Goal: Task Accomplishment & Management: Manage account settings

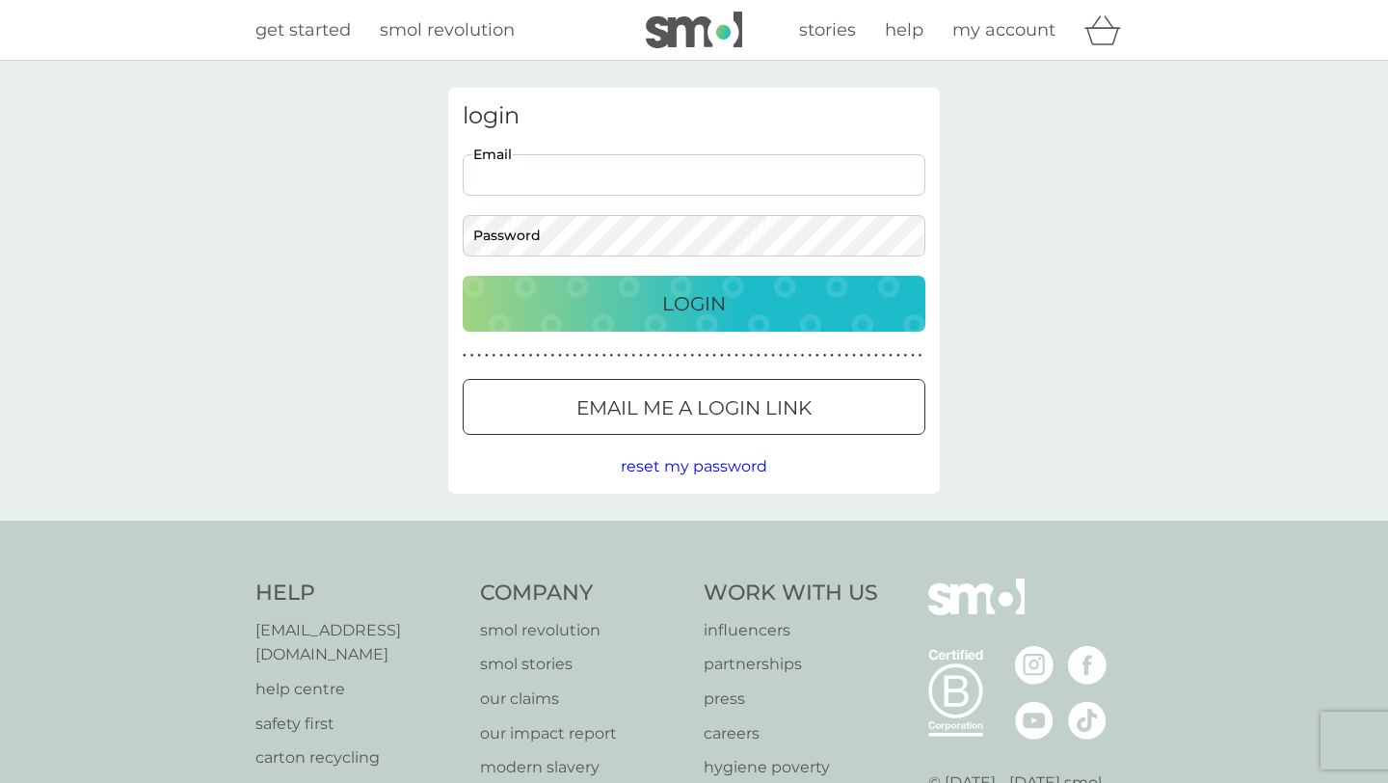
click at [501, 175] on input "Email" at bounding box center [694, 174] width 463 height 41
type input "freya.loggenberg@gmail.com"
click at [463, 276] on button "Login" at bounding box center [694, 304] width 463 height 56
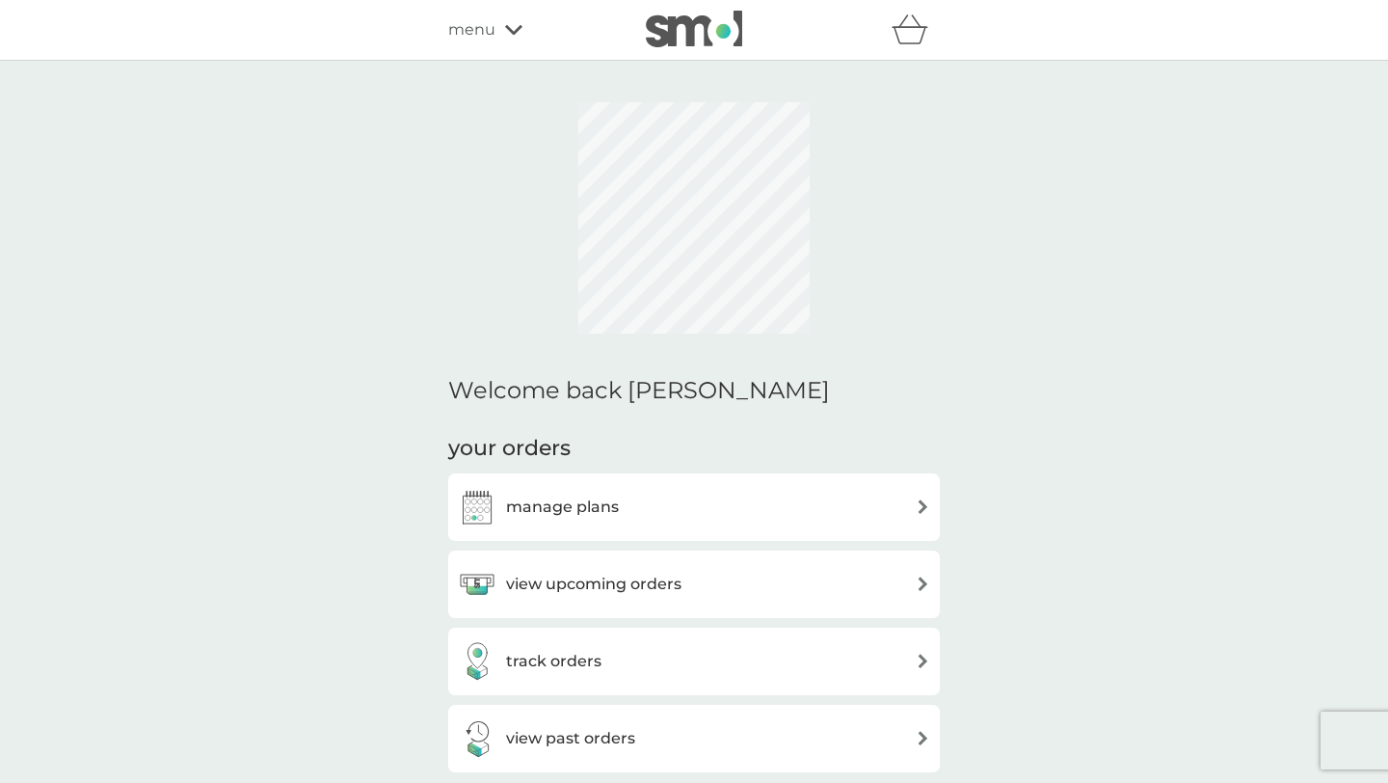
click at [669, 515] on div "manage plans" at bounding box center [694, 507] width 472 height 39
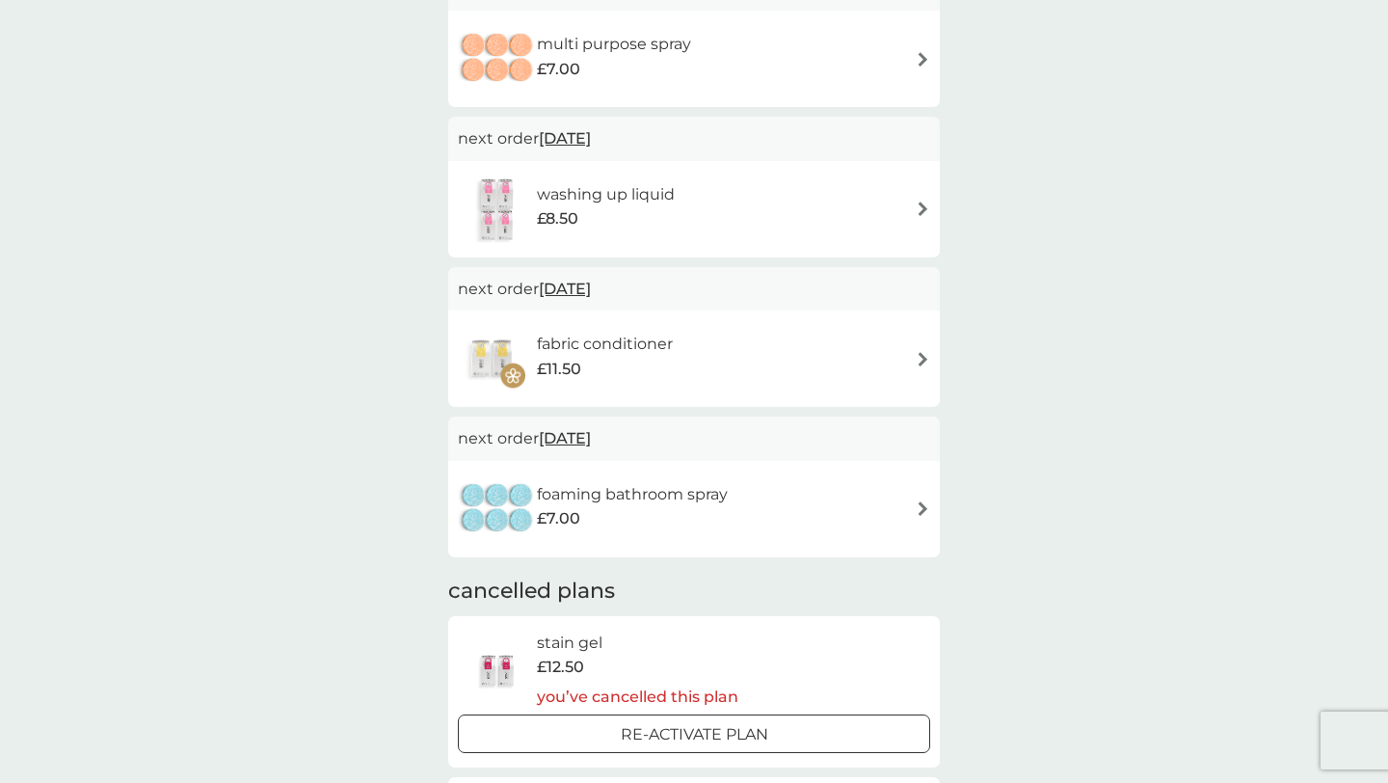
scroll to position [214, 0]
click at [870, 355] on div "fabric conditioner £11.50" at bounding box center [694, 361] width 472 height 67
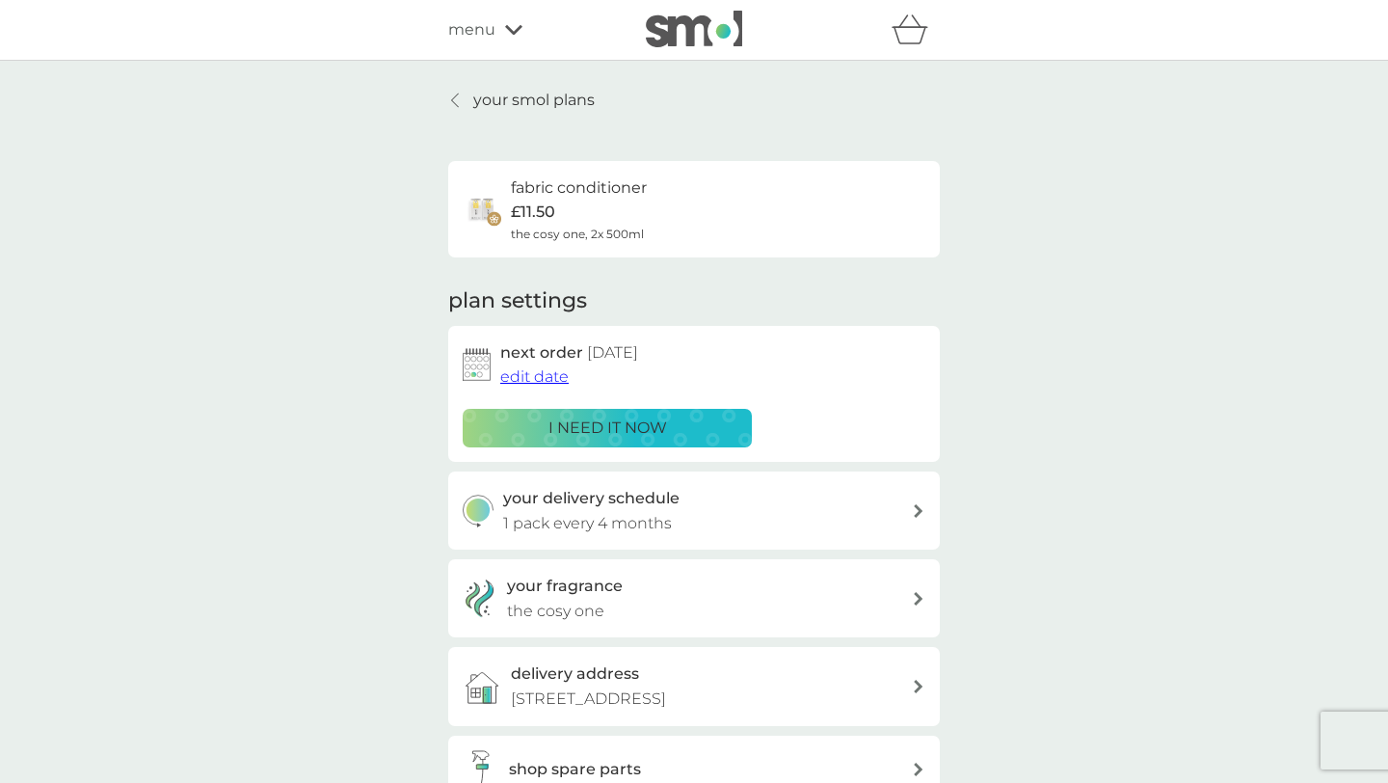
scroll to position [289, 0]
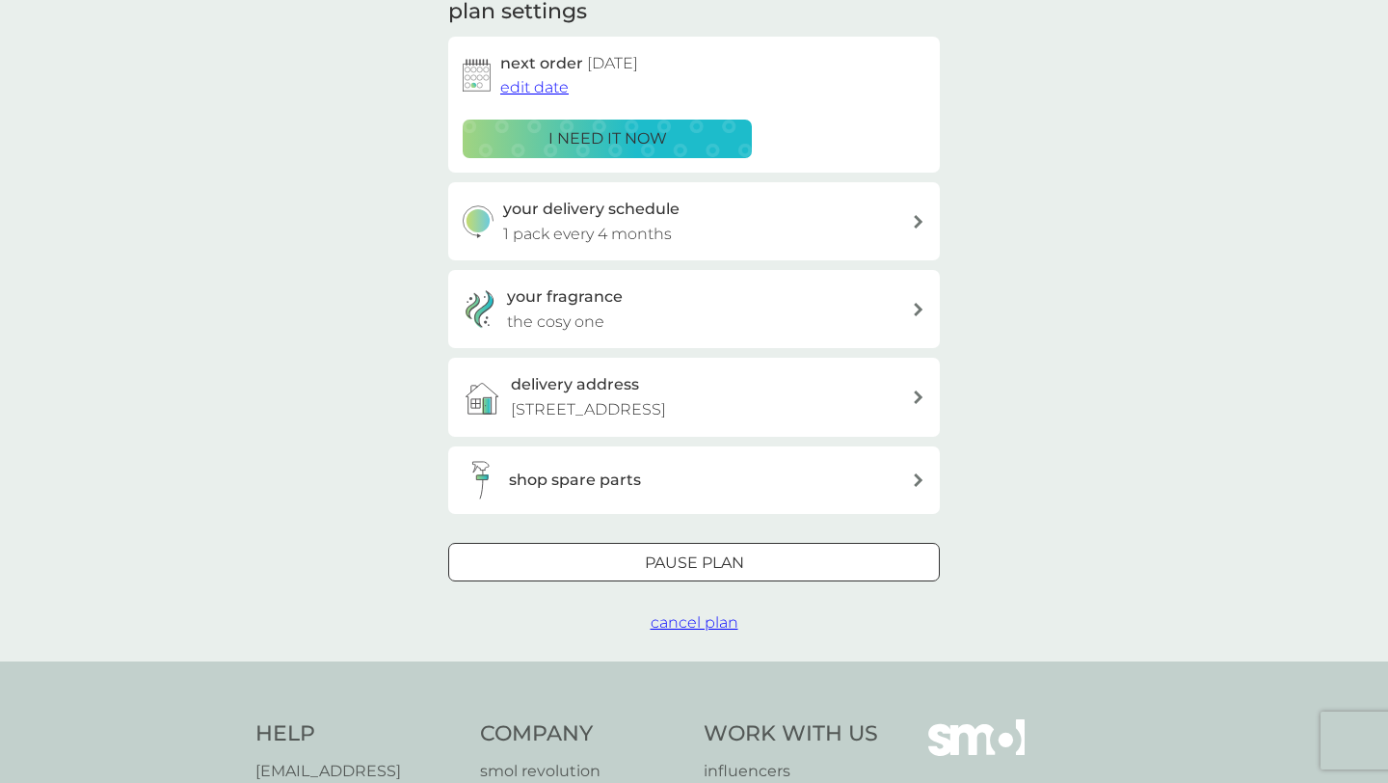
click at [715, 631] on button "cancel plan" at bounding box center [695, 622] width 88 height 25
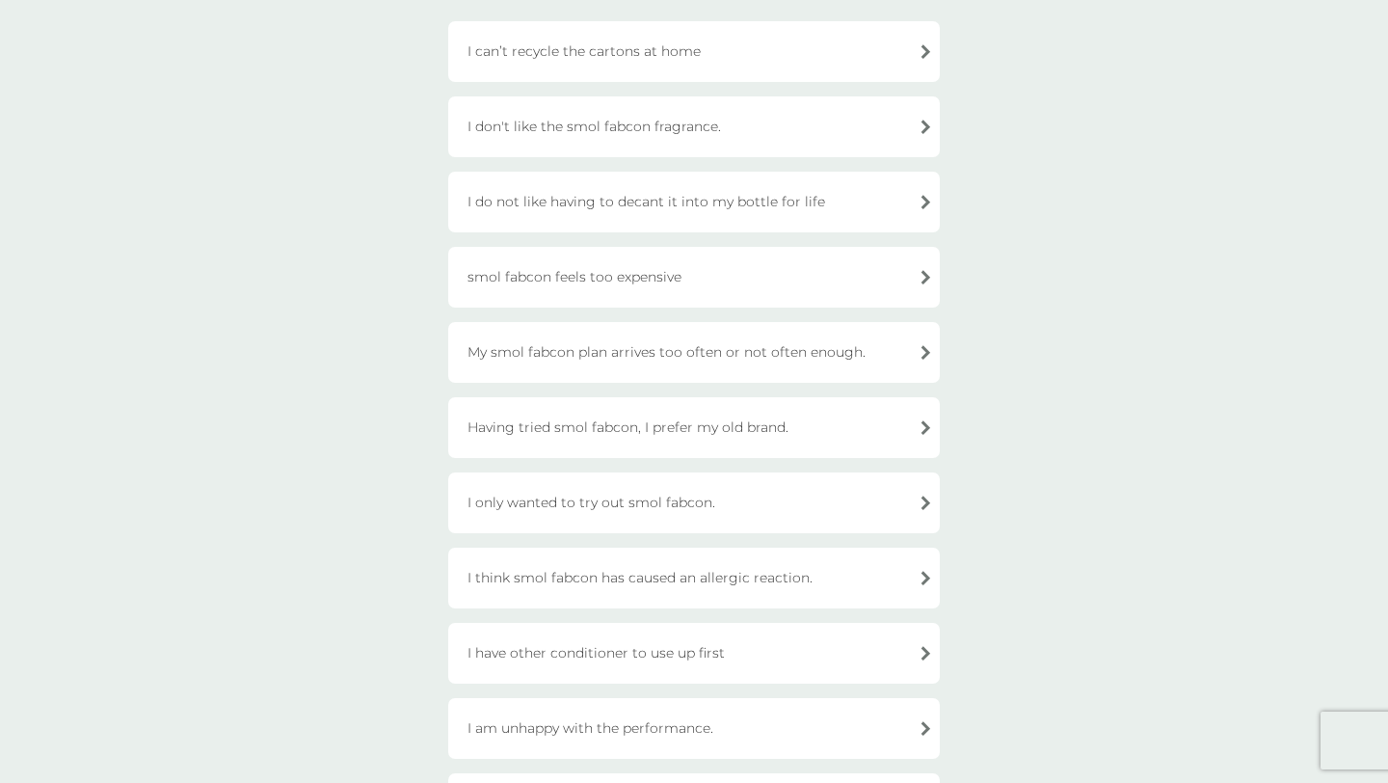
scroll to position [208, 0]
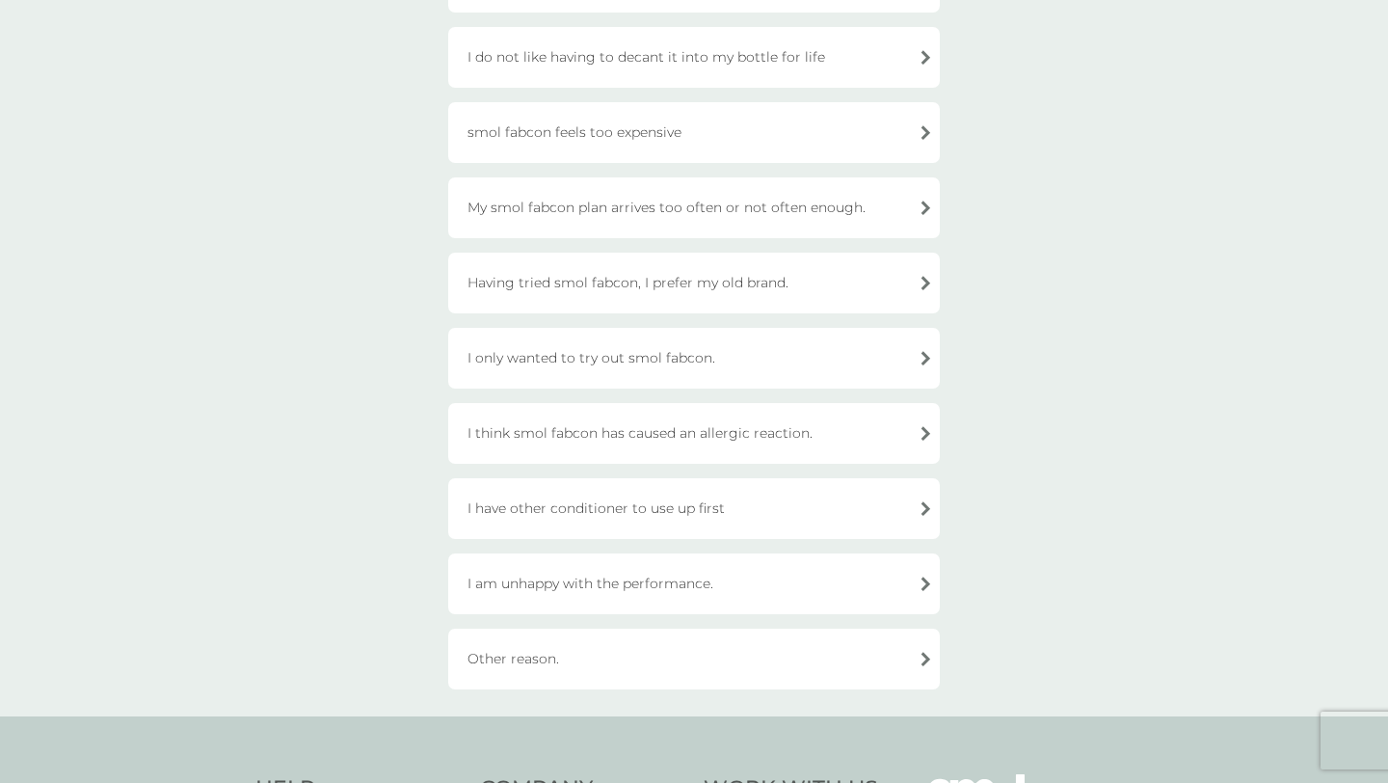
click at [757, 344] on div "I only wanted to try out smol fabcon." at bounding box center [694, 358] width 492 height 61
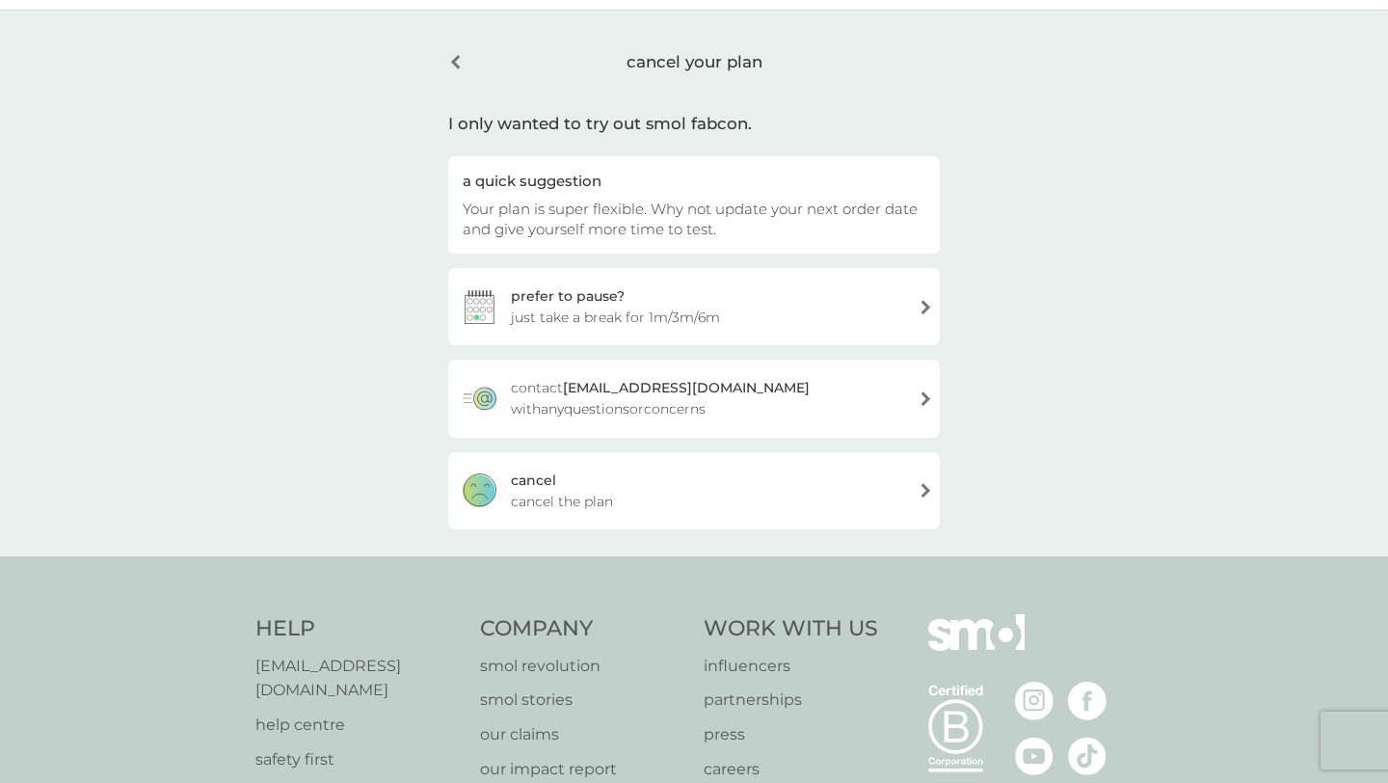
scroll to position [54, 0]
click at [720, 499] on div "[PERSON_NAME] the plan" at bounding box center [694, 486] width 492 height 77
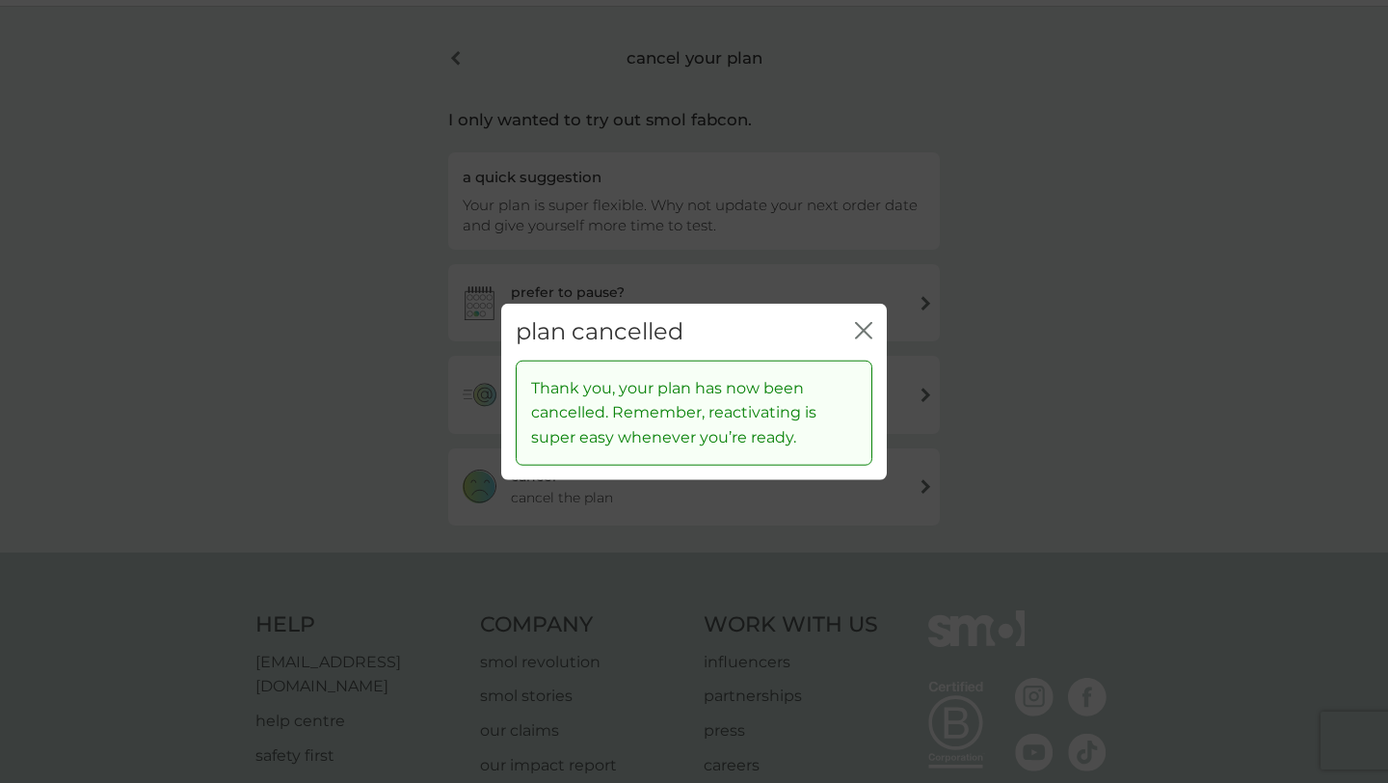
click at [870, 331] on icon "close" at bounding box center [863, 330] width 17 height 17
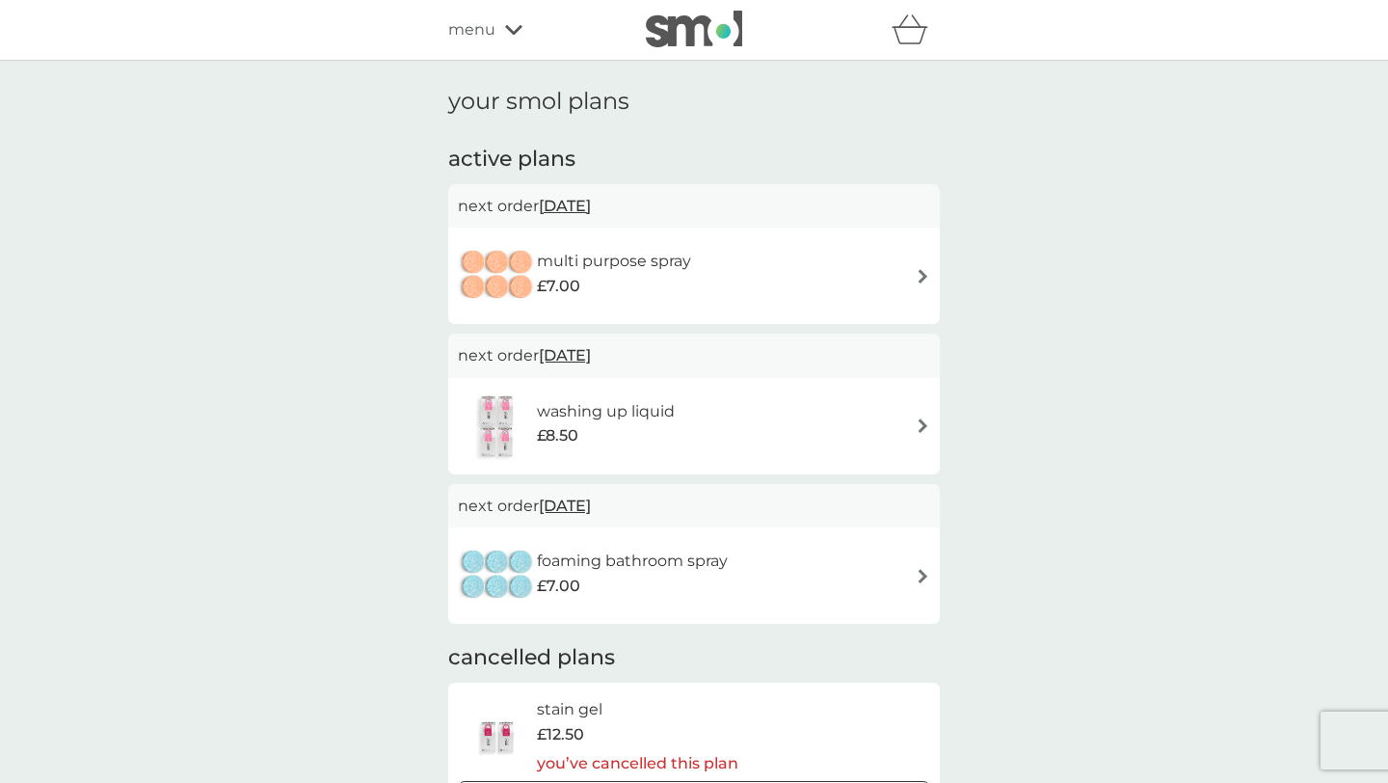
click at [656, 284] on div "£7.00" at bounding box center [614, 286] width 154 height 25
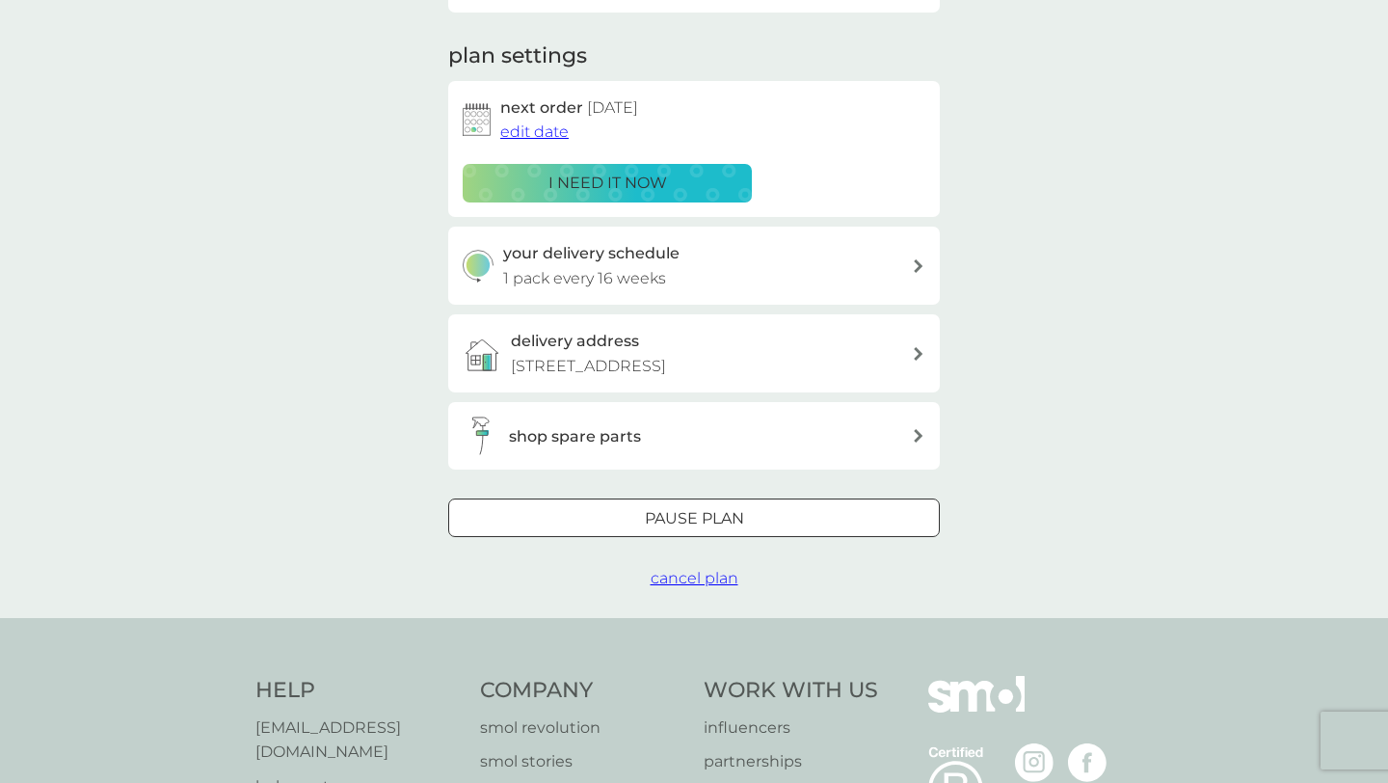
scroll to position [252, 0]
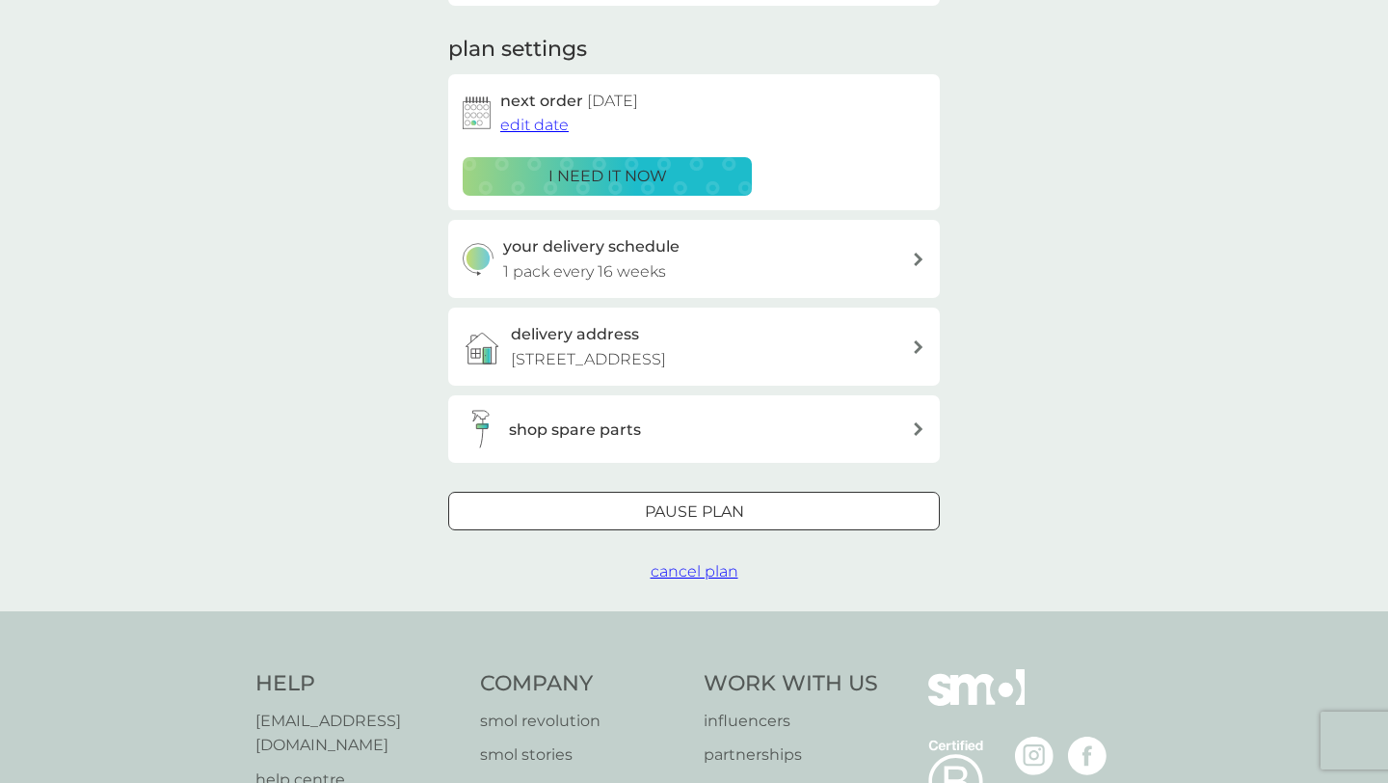
click at [697, 575] on span "cancel plan" at bounding box center [695, 571] width 88 height 18
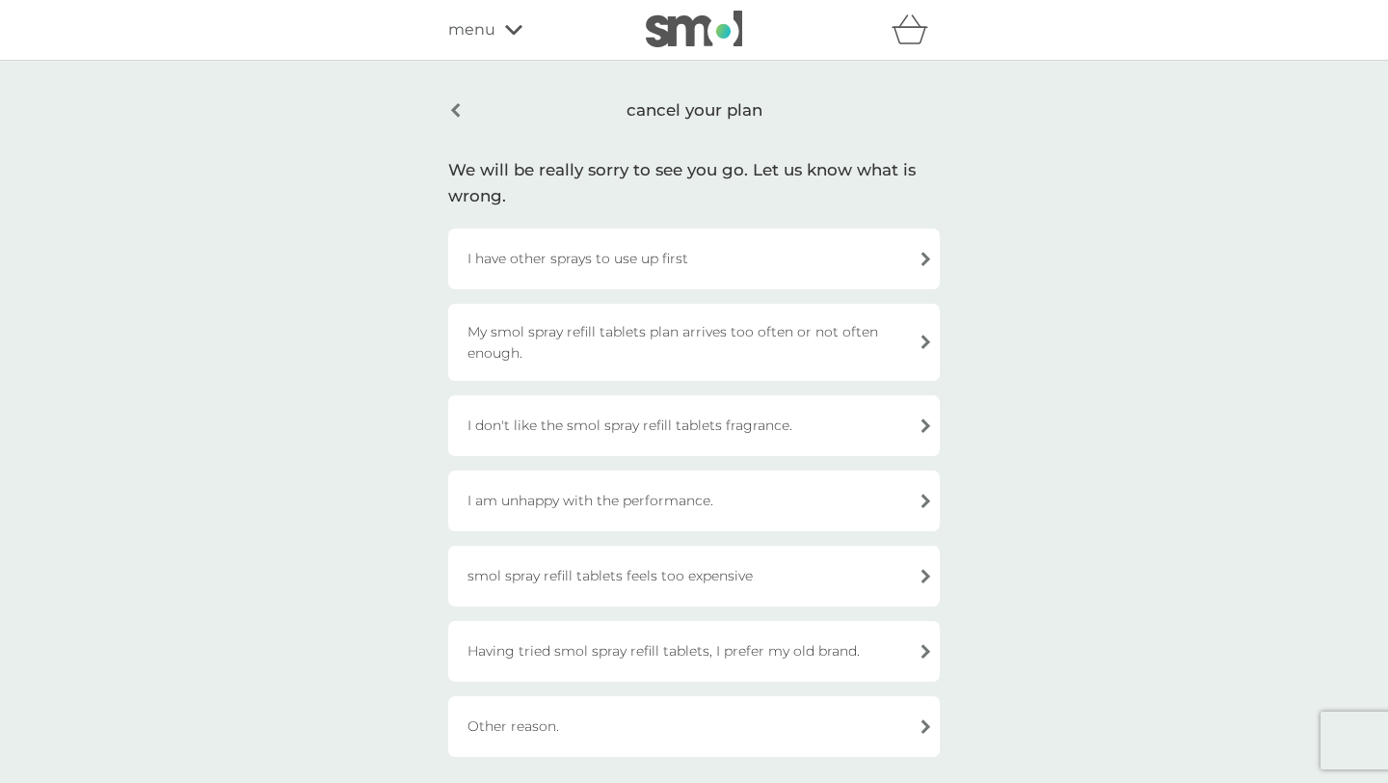
scroll to position [102, 0]
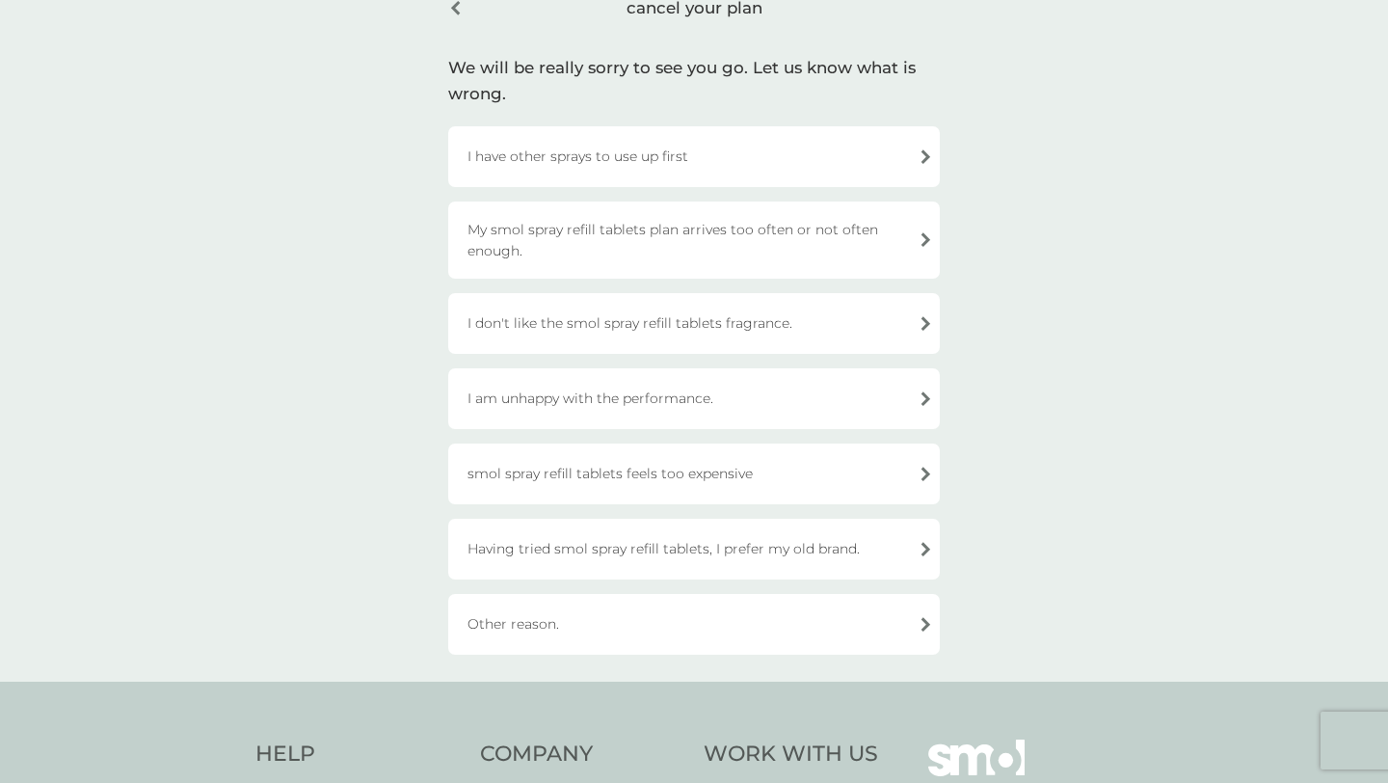
click at [595, 131] on div "I have other sprays to use up first" at bounding box center [694, 156] width 492 height 61
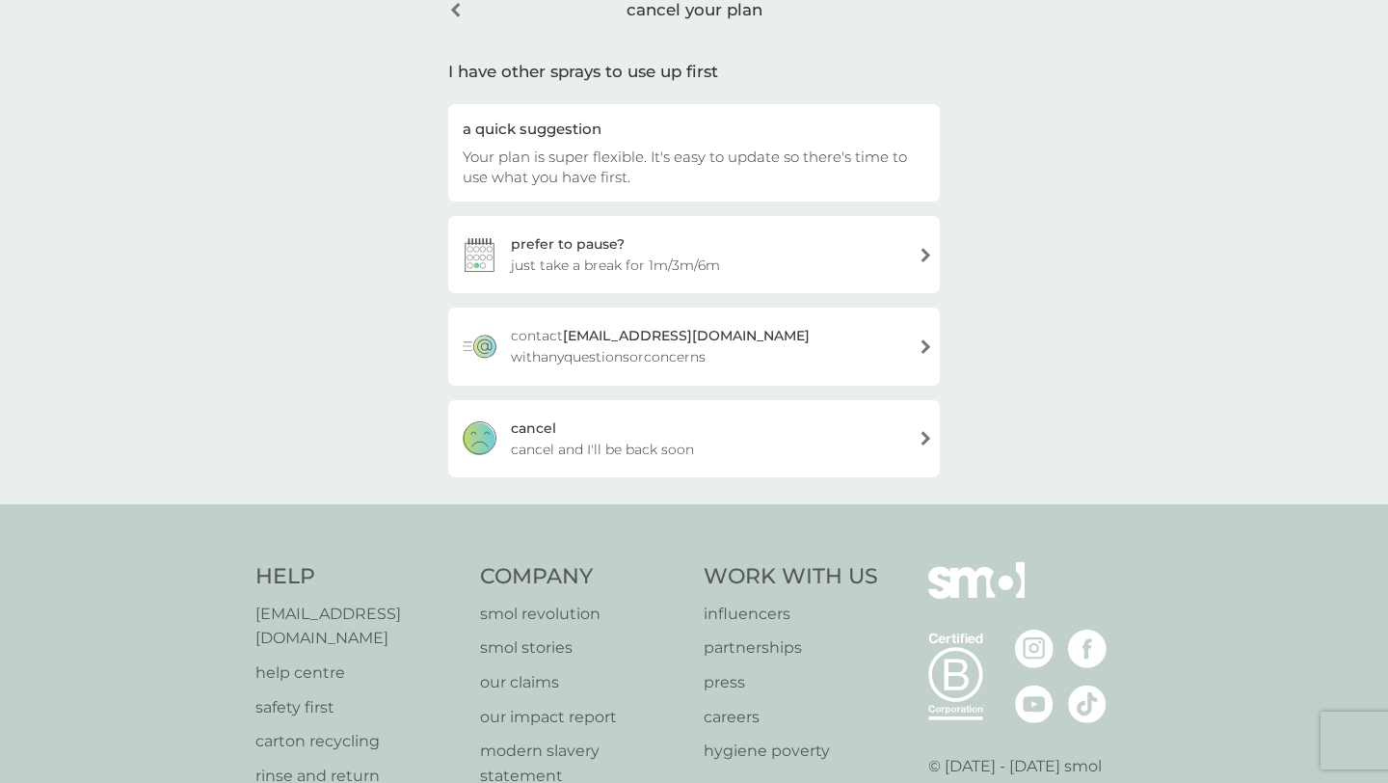
click at [609, 440] on span "cancel and I'll be back soon" at bounding box center [602, 449] width 183 height 21
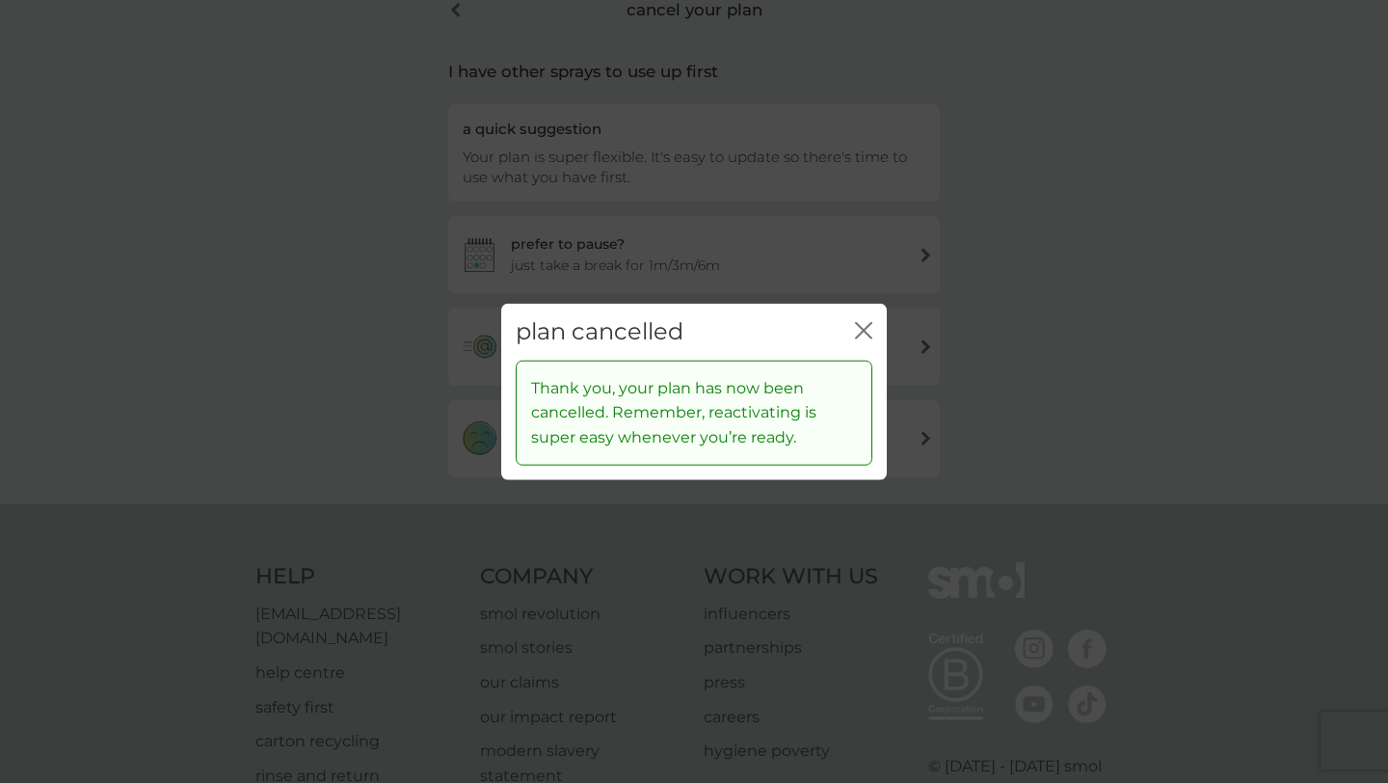
click at [872, 330] on div "plan cancelled close" at bounding box center [694, 332] width 386 height 57
click at [850, 321] on div "plan cancelled close" at bounding box center [694, 332] width 386 height 57
click at [865, 325] on icon "close" at bounding box center [863, 330] width 17 height 17
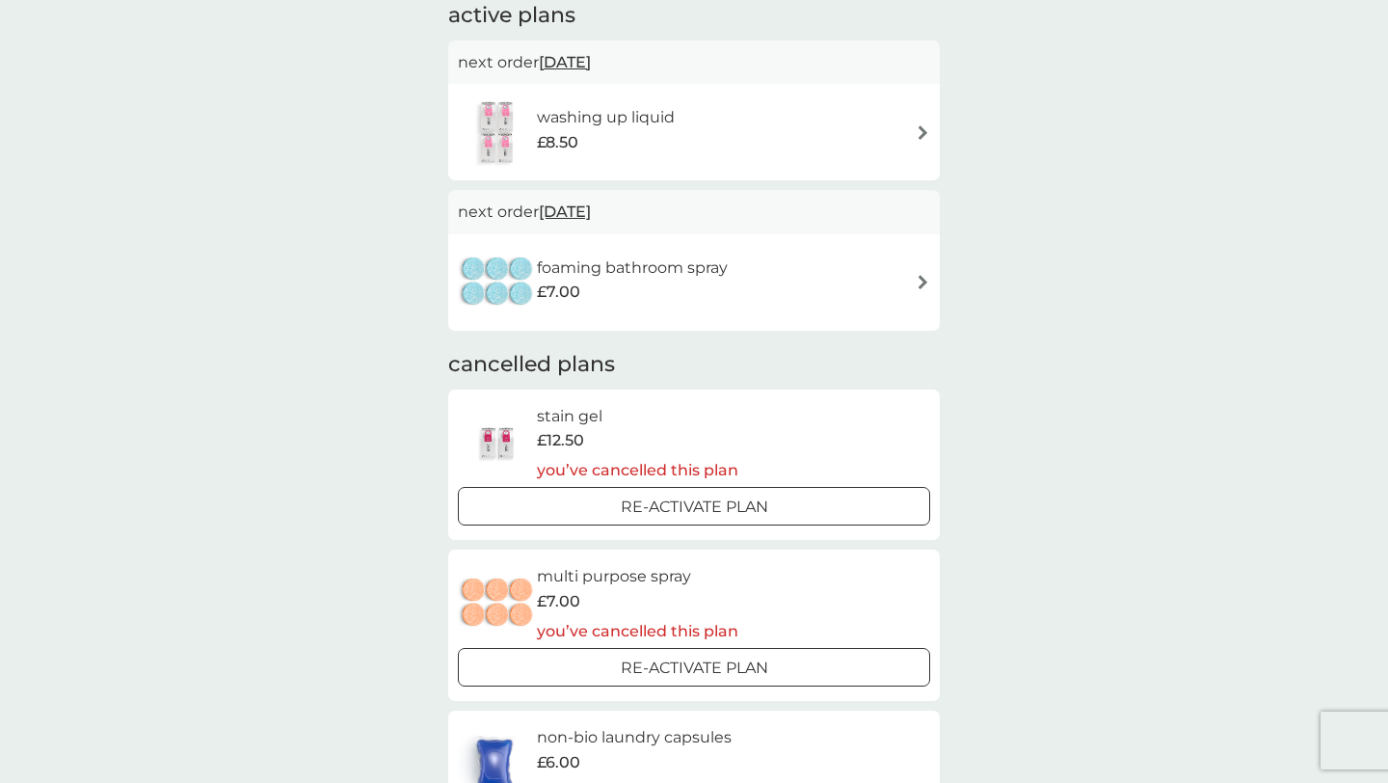
scroll to position [129, 0]
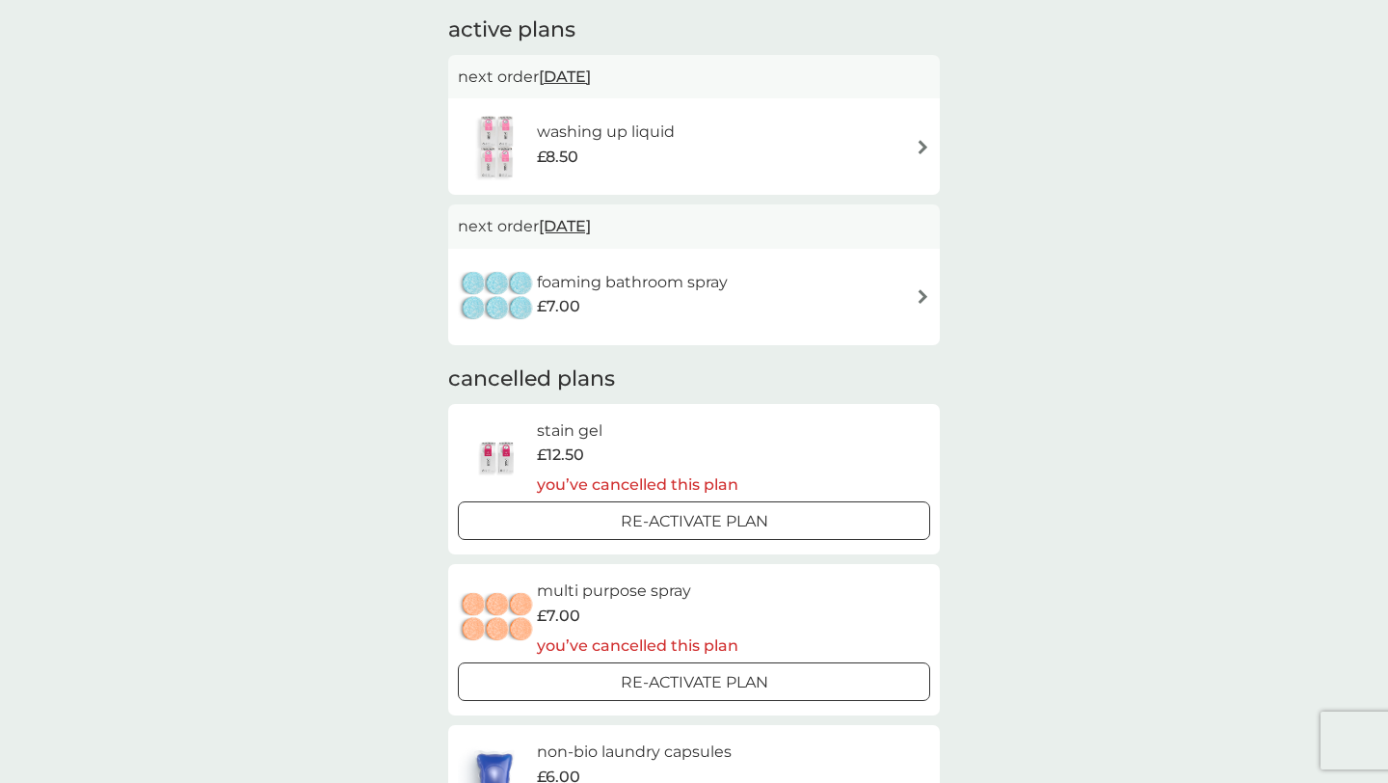
click at [674, 310] on div "£7.00" at bounding box center [632, 306] width 191 height 25
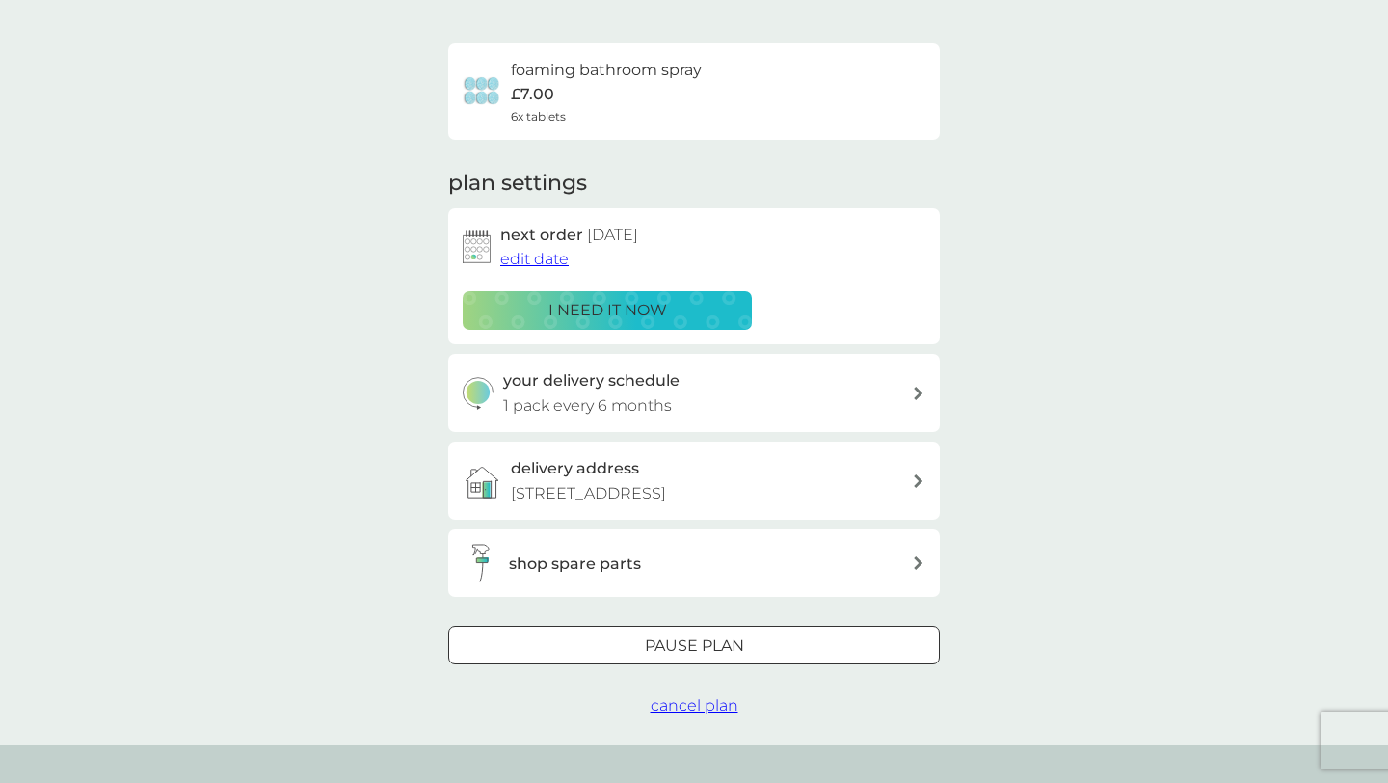
scroll to position [151, 0]
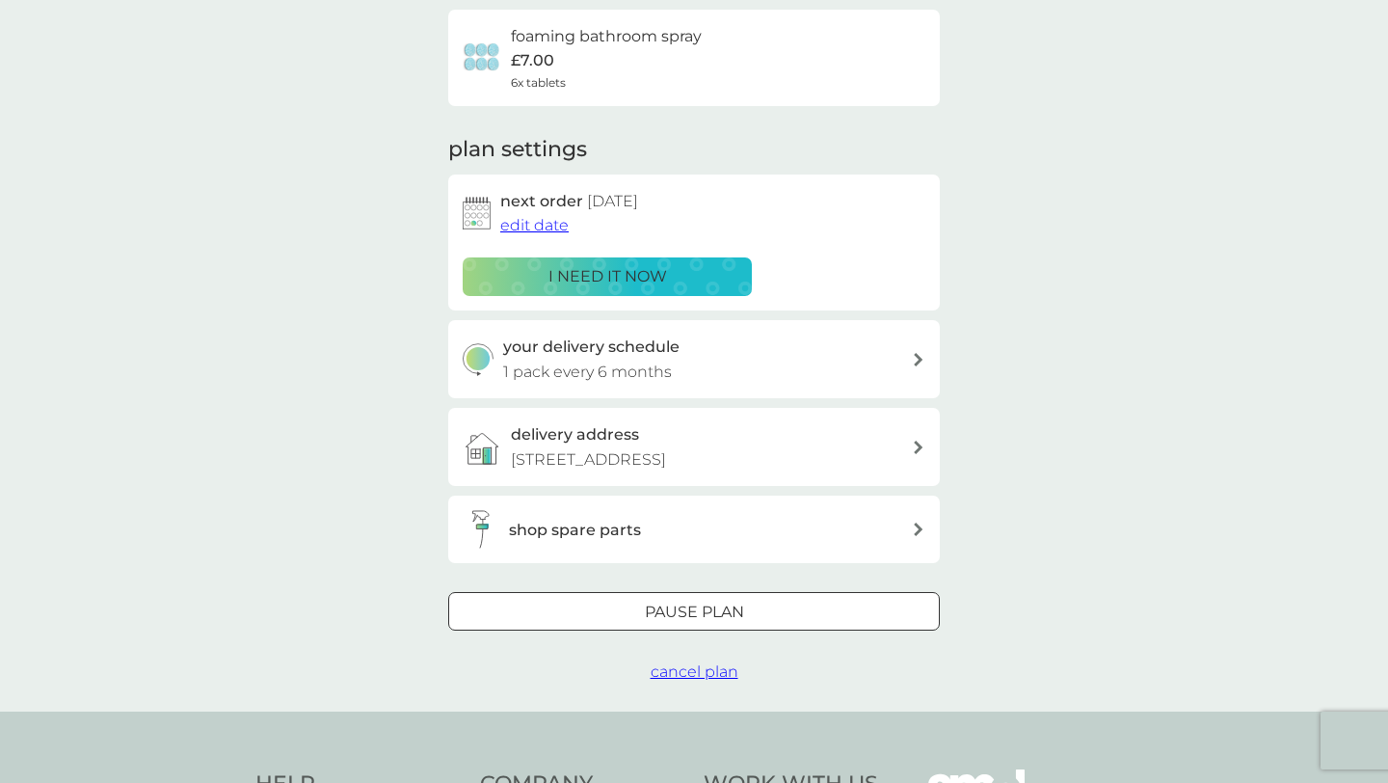
click at [694, 665] on span "cancel plan" at bounding box center [695, 671] width 88 height 18
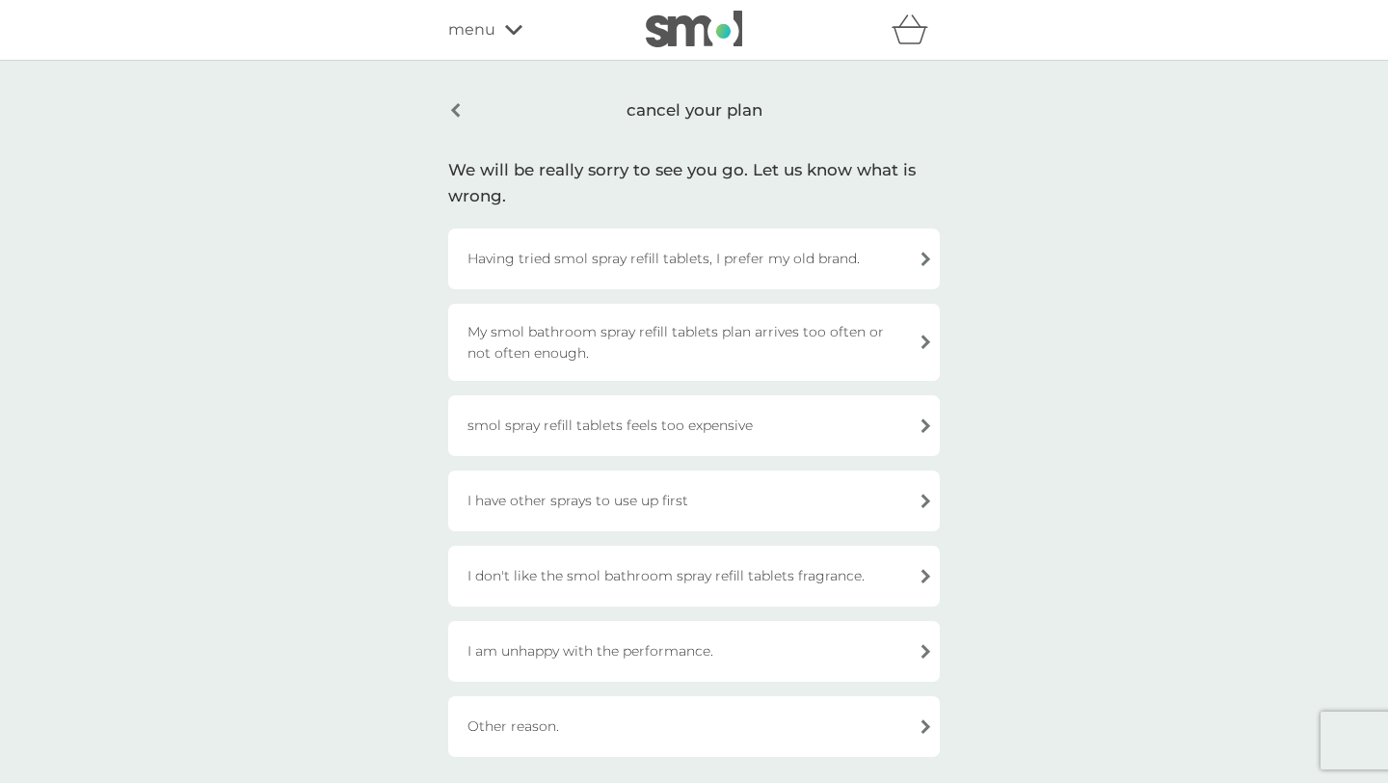
click at [653, 267] on div "Having tried smol spray refill tablets, I prefer my old brand." at bounding box center [694, 258] width 492 height 61
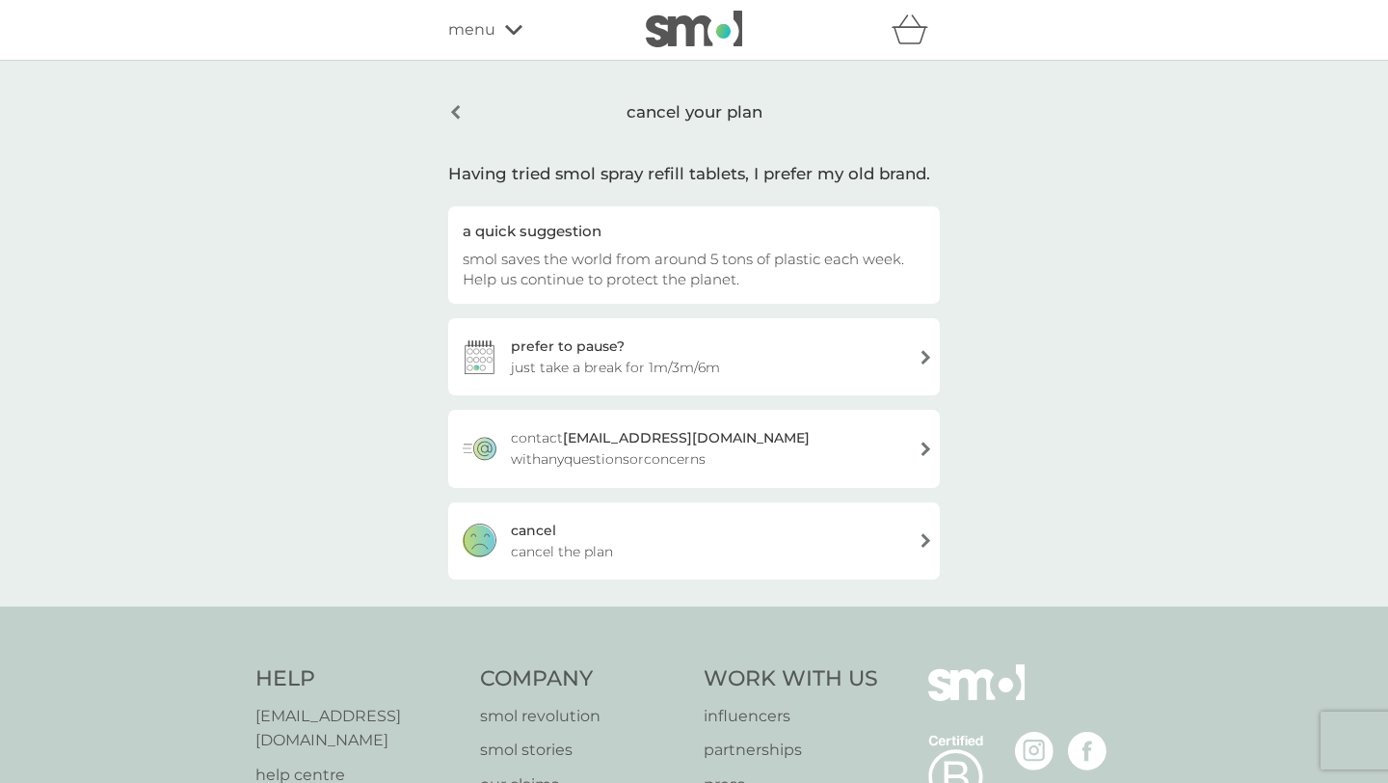
click at [651, 569] on div "[PERSON_NAME] the plan" at bounding box center [694, 540] width 492 height 77
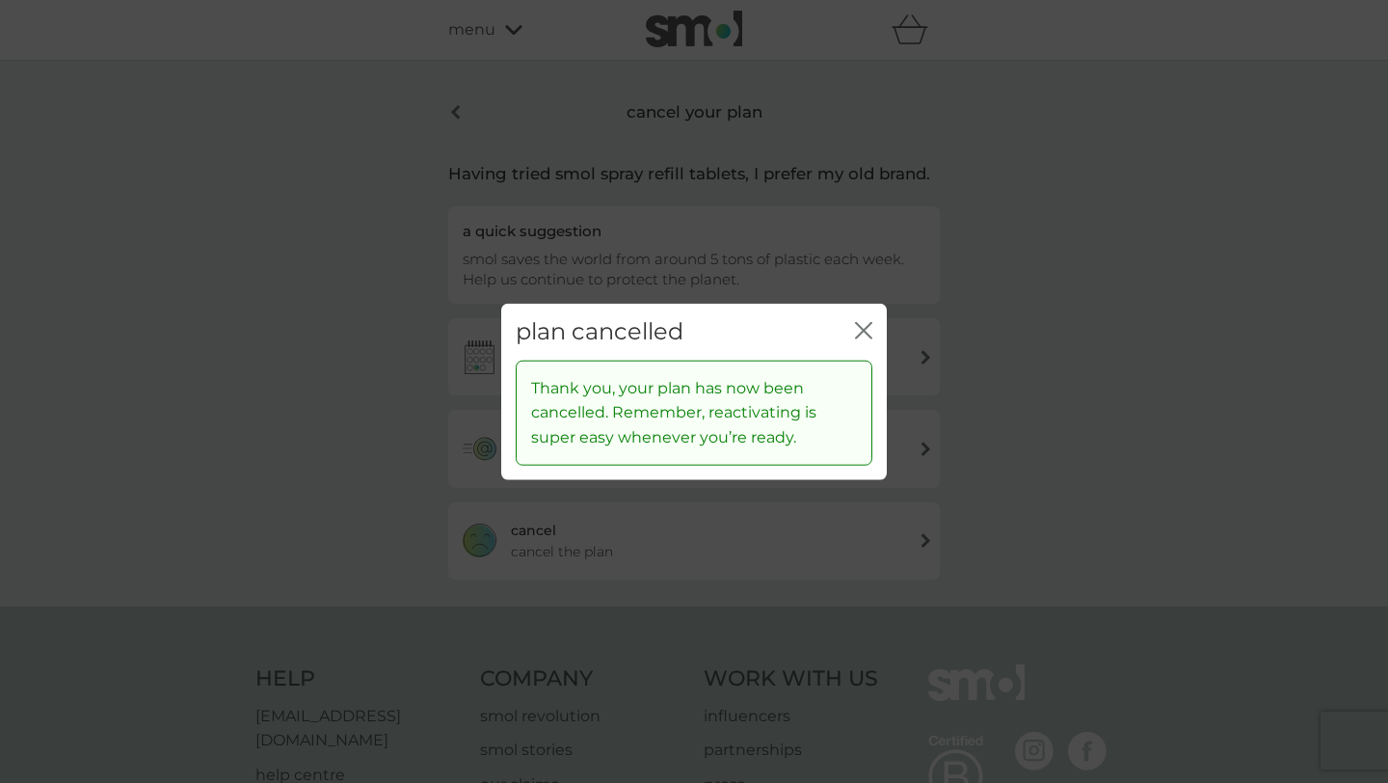
click at [855, 323] on icon "close" at bounding box center [863, 330] width 17 height 17
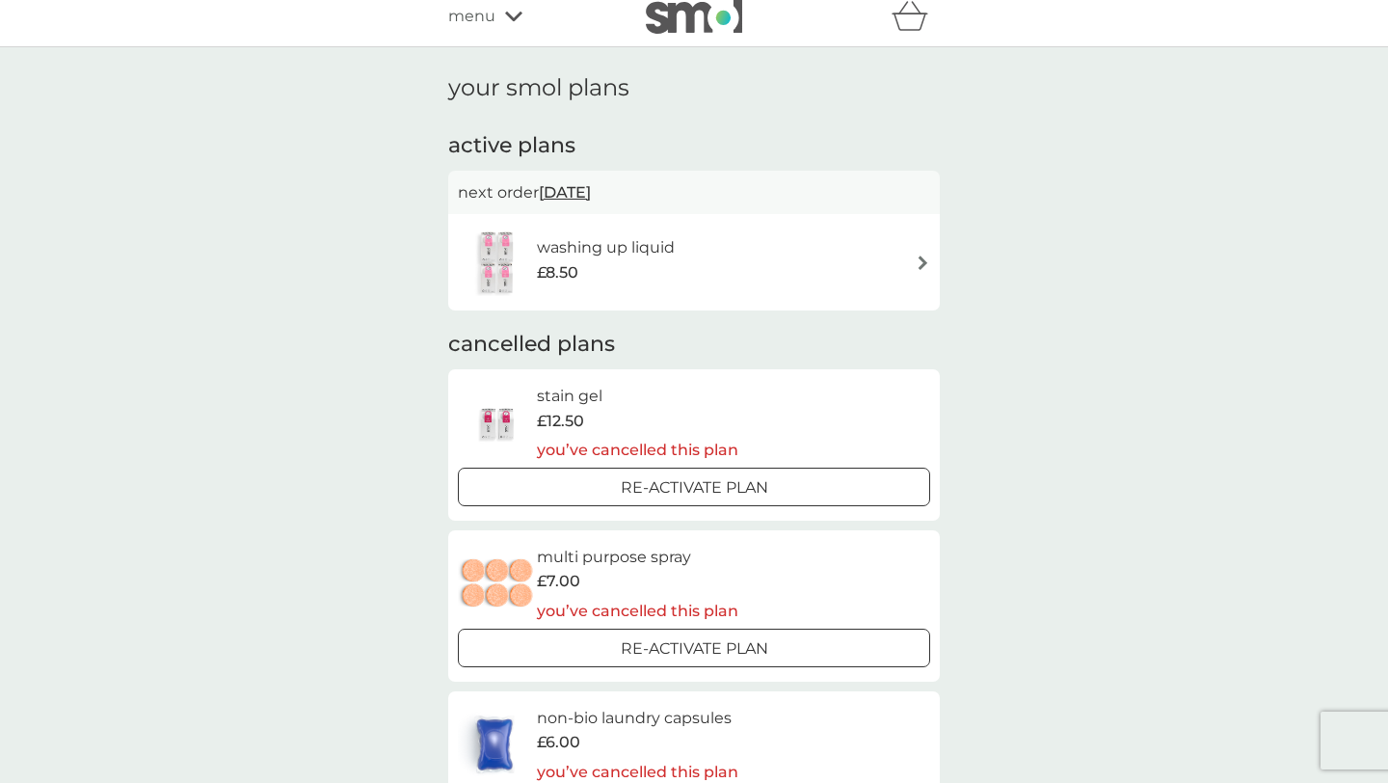
scroll to position [14, 0]
click at [813, 262] on div "washing up liquid £8.50" at bounding box center [694, 260] width 472 height 67
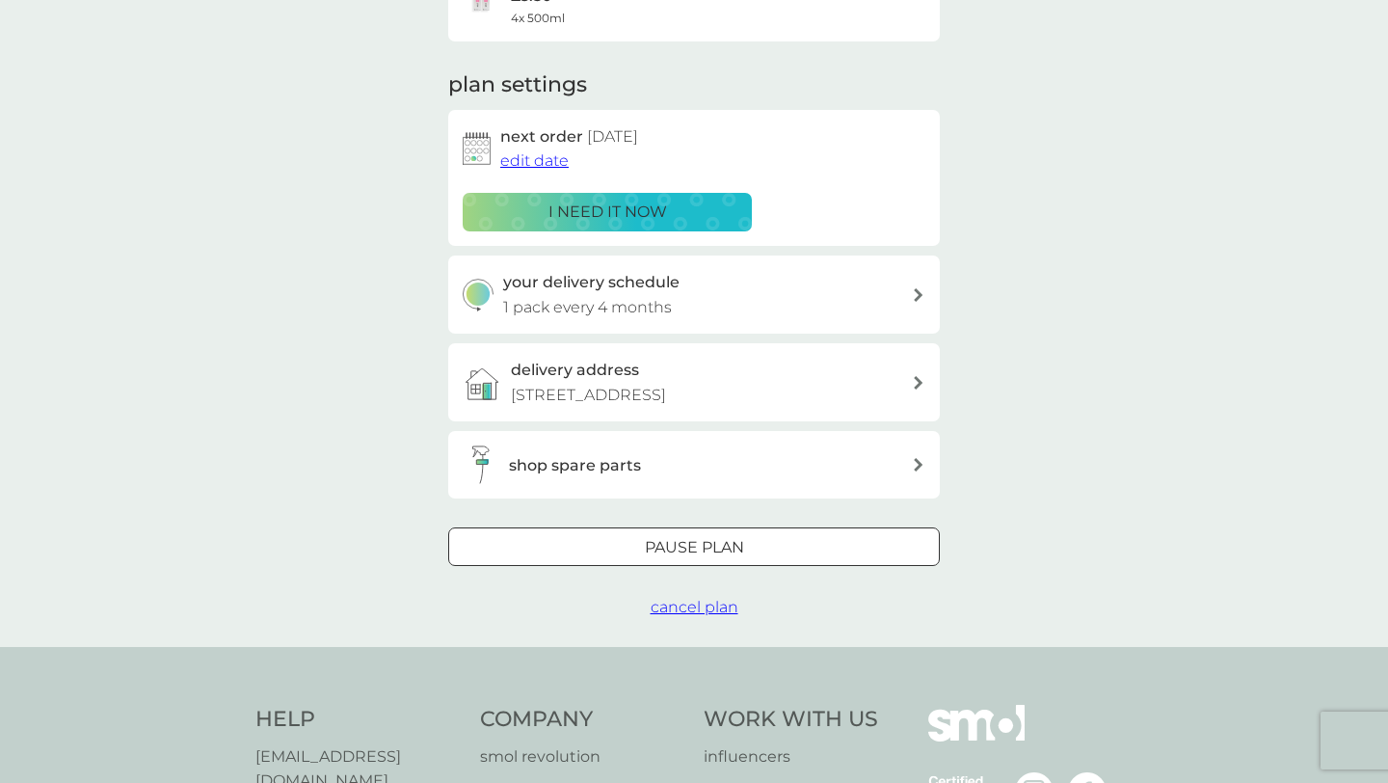
scroll to position [294, 0]
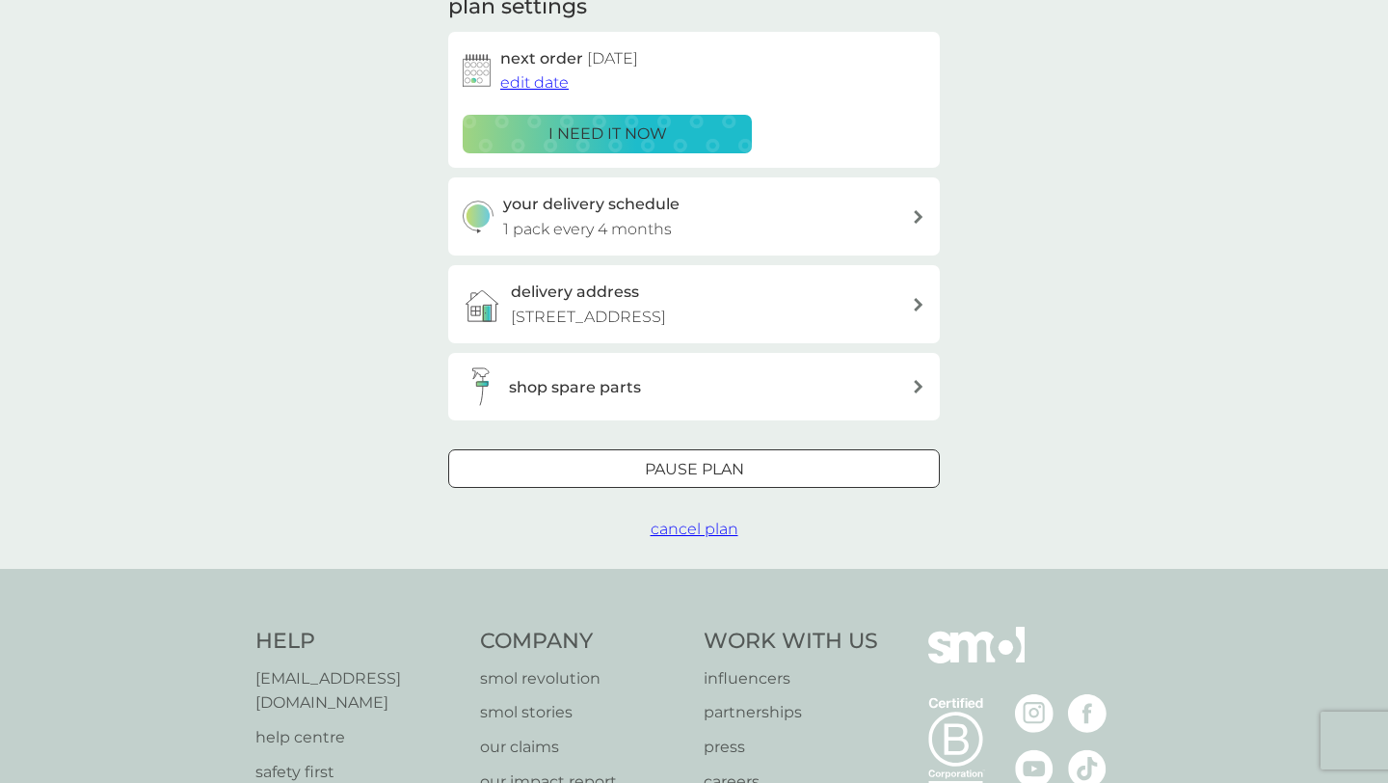
click at [715, 523] on span "cancel plan" at bounding box center [695, 529] width 88 height 18
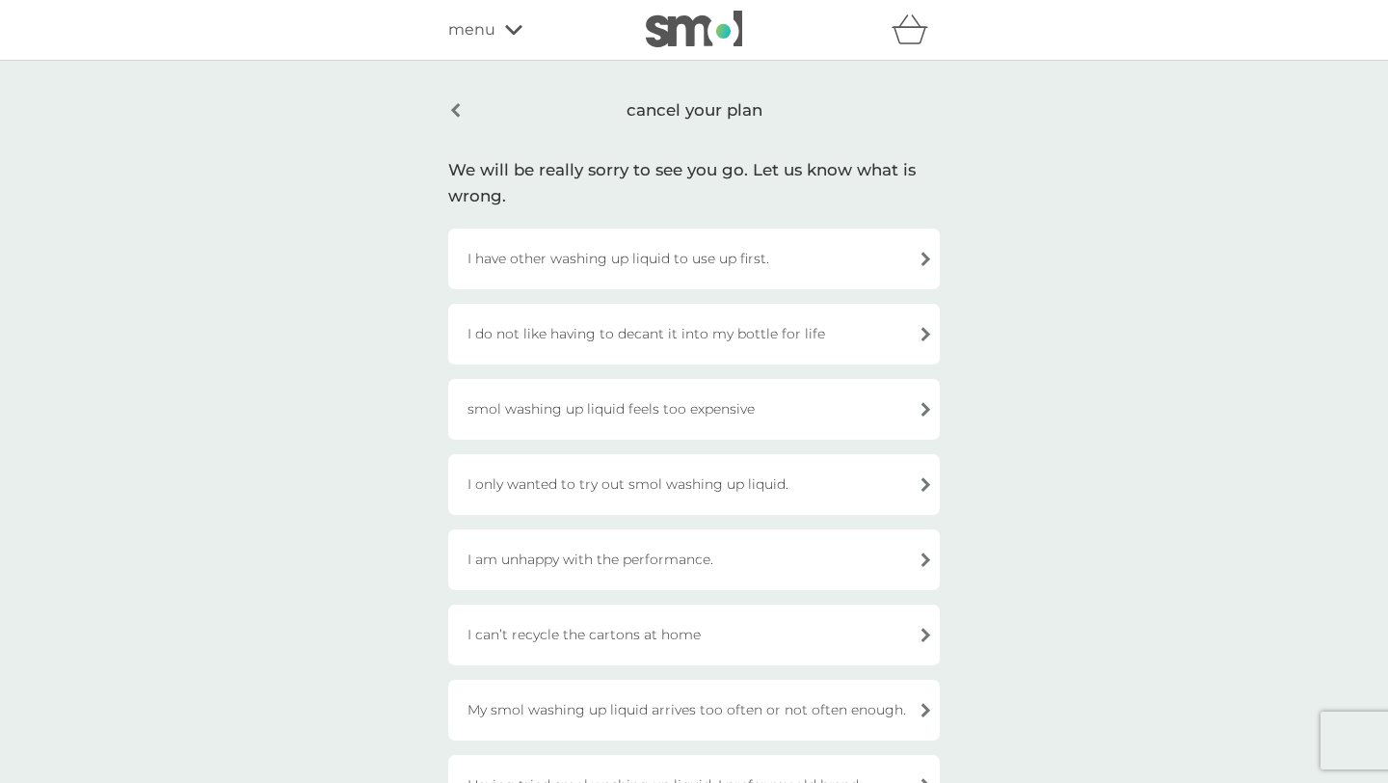
click at [650, 264] on div "I have other washing up liquid to use up first." at bounding box center [694, 258] width 492 height 61
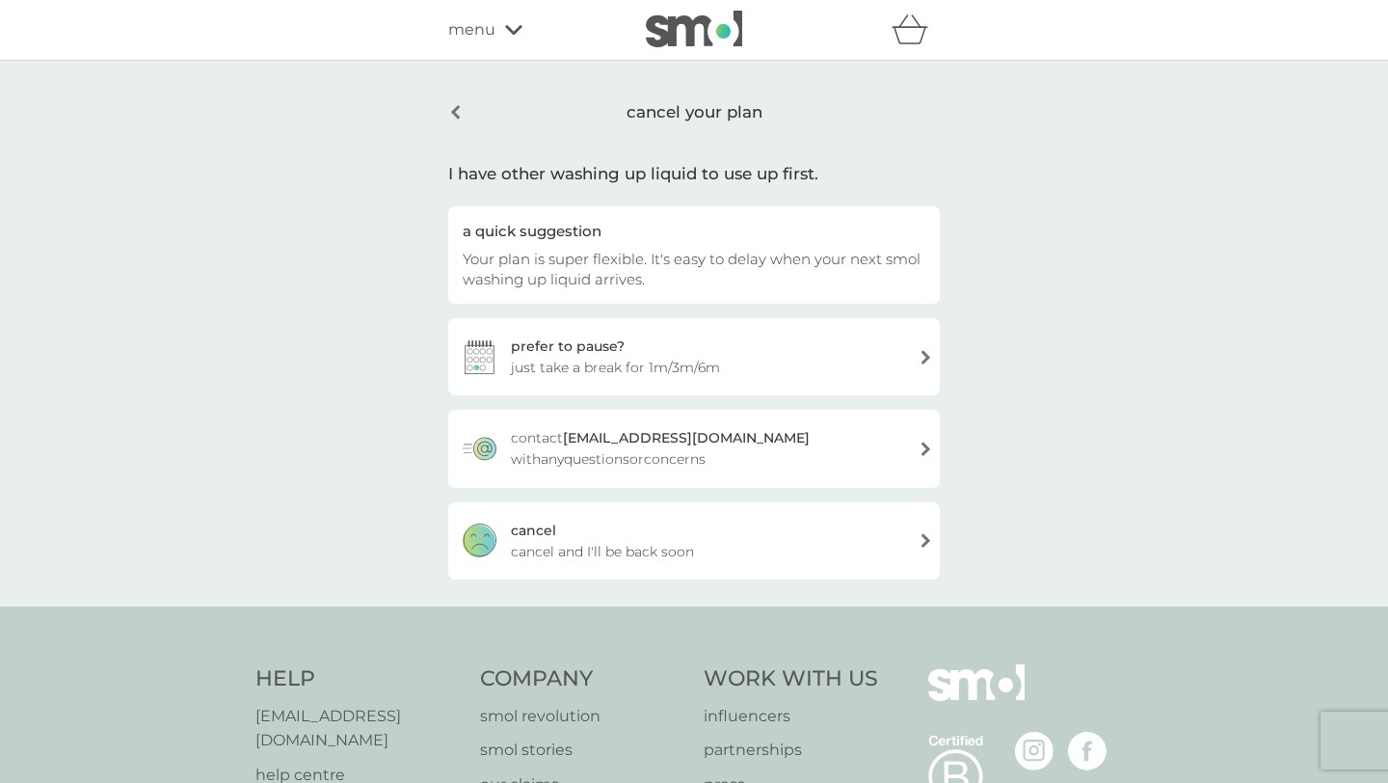
click at [790, 538] on div "[PERSON_NAME] and I'll be back soon" at bounding box center [694, 540] width 492 height 77
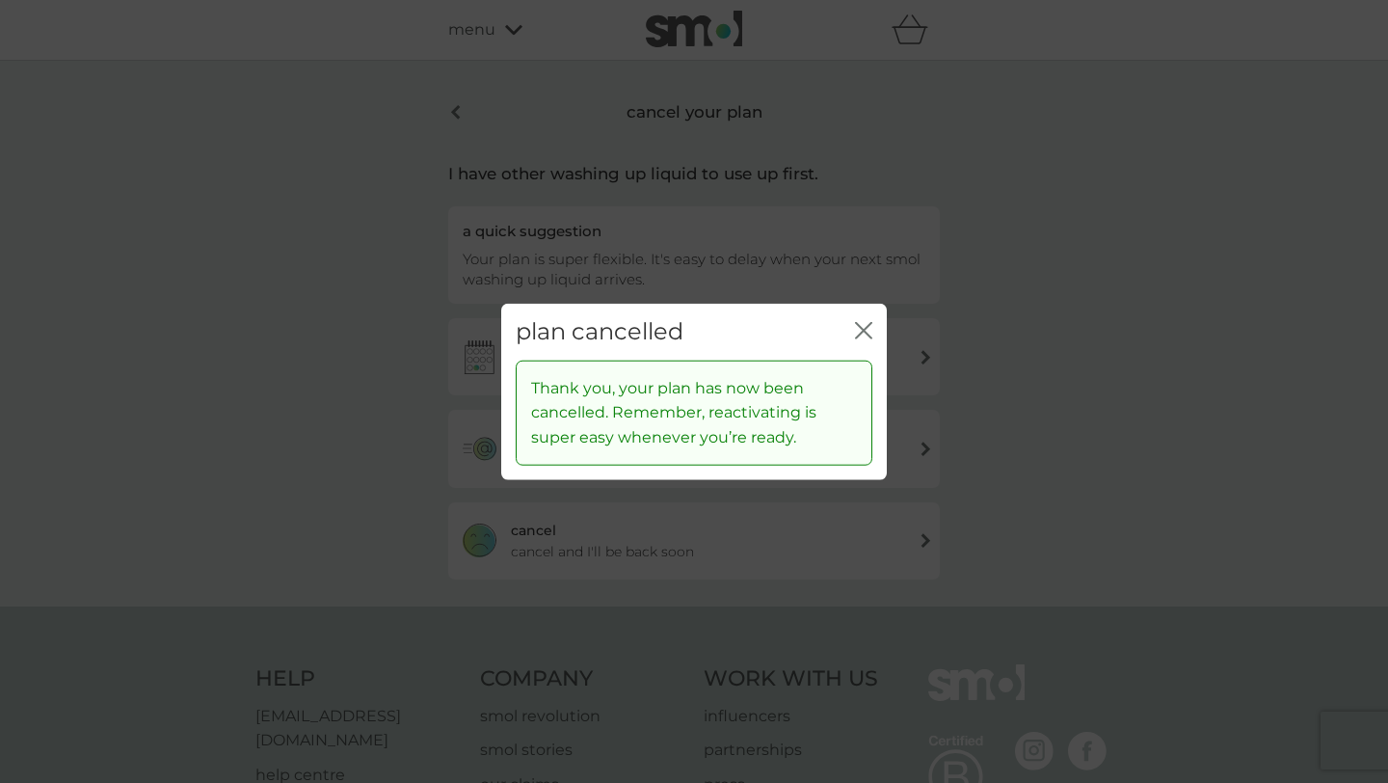
click at [862, 337] on icon "close" at bounding box center [863, 330] width 17 height 17
